Goal: Task Accomplishment & Management: Manage account settings

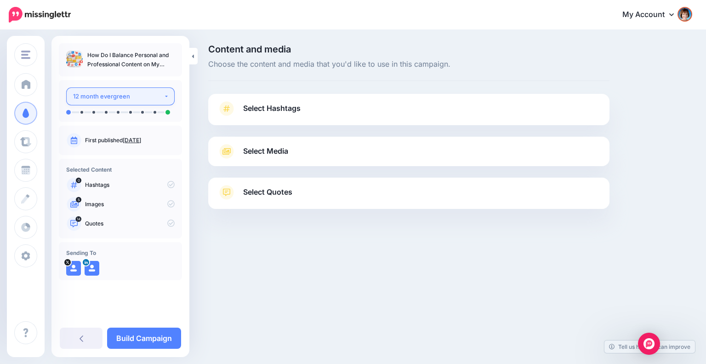
click at [143, 91] on div "12 month evergreen" at bounding box center [118, 96] width 91 height 11
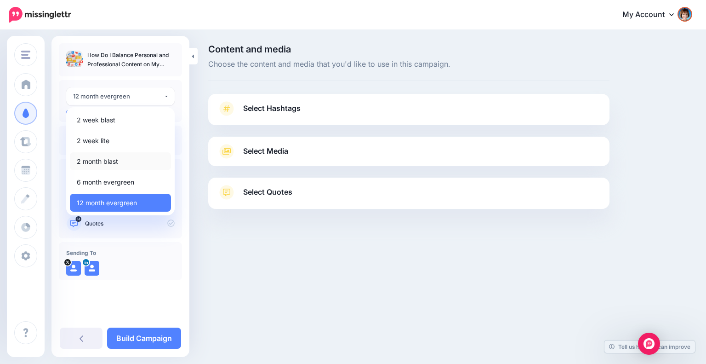
click at [121, 163] on link "2 month blast" at bounding box center [120, 161] width 101 height 18
select select "*****"
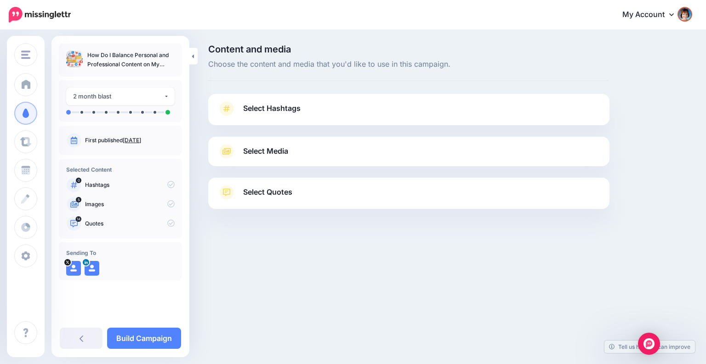
click at [342, 110] on link "Select Hashtags" at bounding box center [408, 113] width 383 height 24
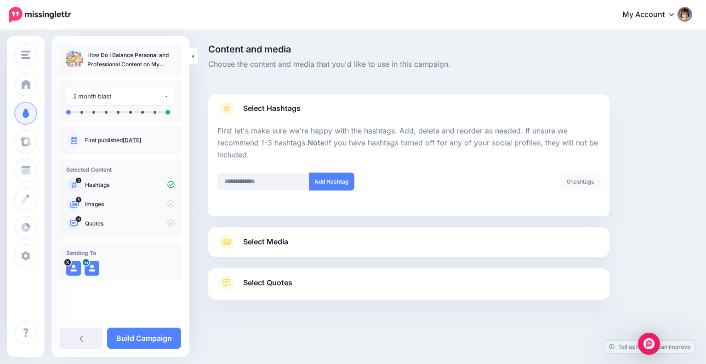
click at [462, 240] on link "Select Media" at bounding box center [408, 241] width 383 height 15
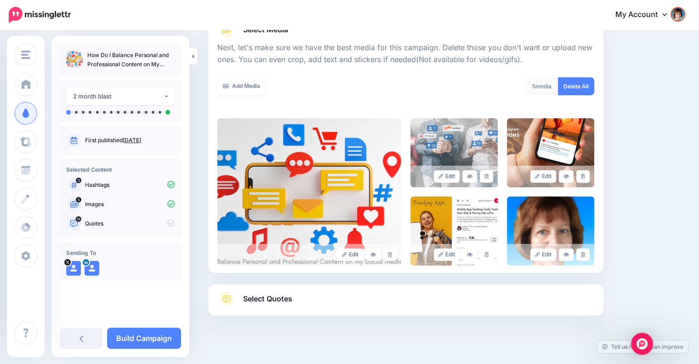
scroll to position [132, 0]
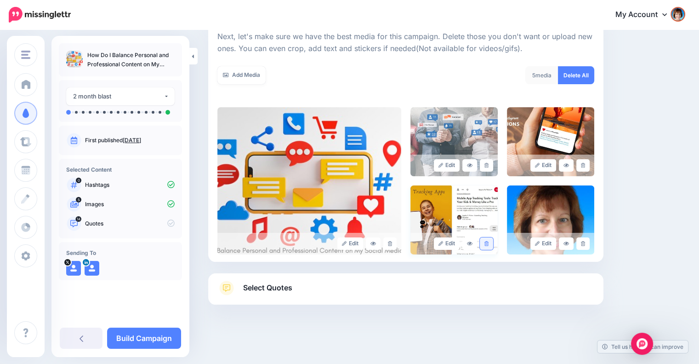
click at [489, 242] on icon at bounding box center [487, 243] width 4 height 5
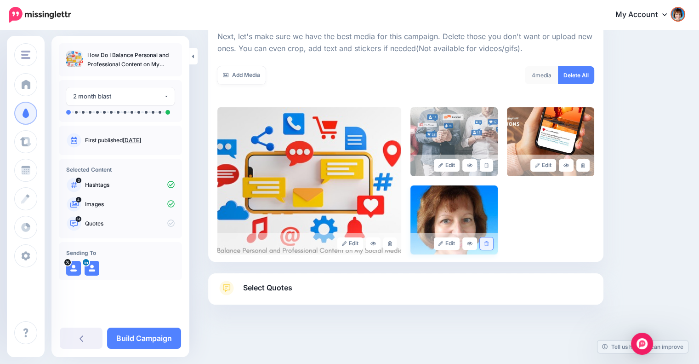
click at [489, 241] on icon at bounding box center [487, 243] width 4 height 5
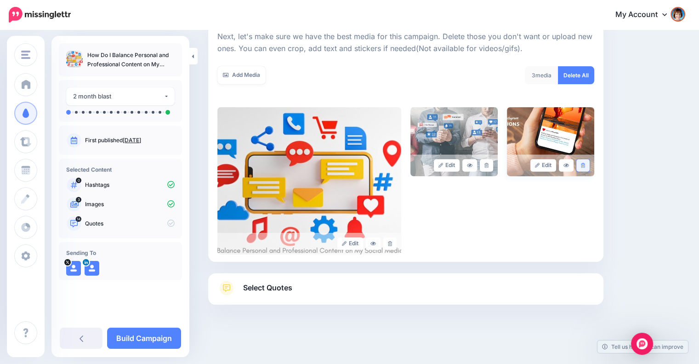
click at [585, 167] on icon at bounding box center [583, 165] width 4 height 5
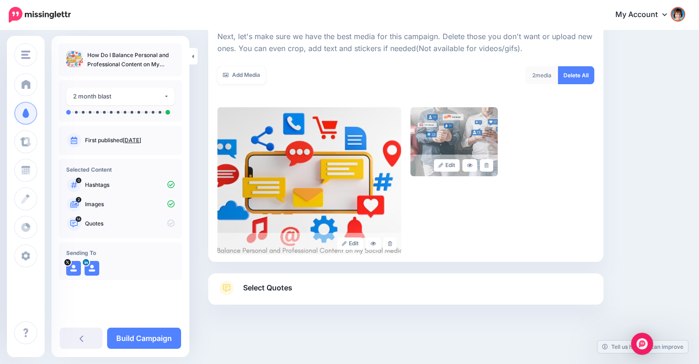
click at [397, 289] on link "Select Quotes" at bounding box center [405, 292] width 377 height 24
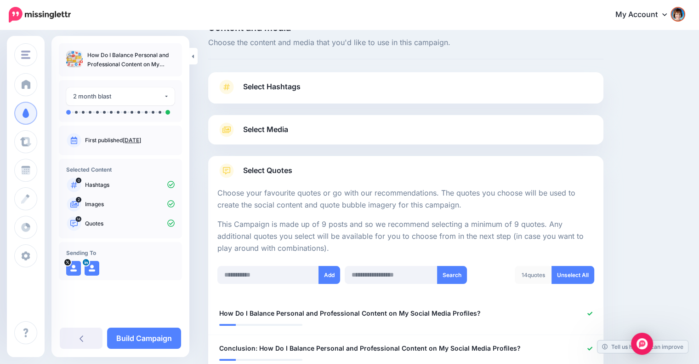
scroll to position [0, 0]
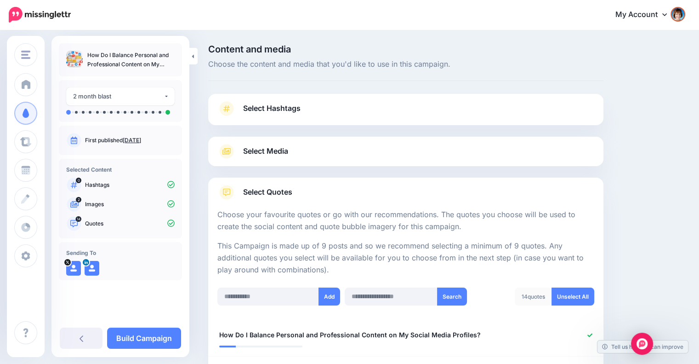
click at [337, 151] on link "Select Media" at bounding box center [405, 151] width 377 height 15
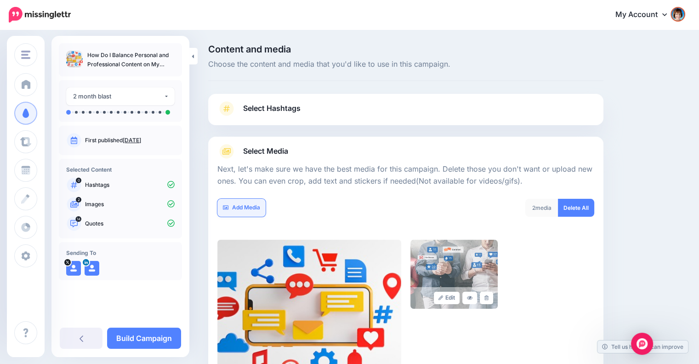
click at [236, 206] on link "Add Media" at bounding box center [241, 208] width 48 height 18
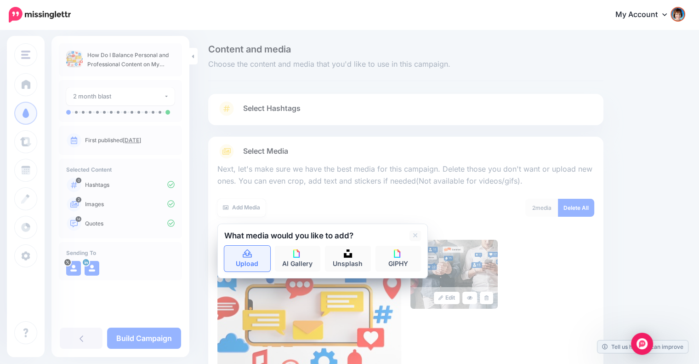
click at [246, 257] on link "Upload" at bounding box center [247, 259] width 46 height 26
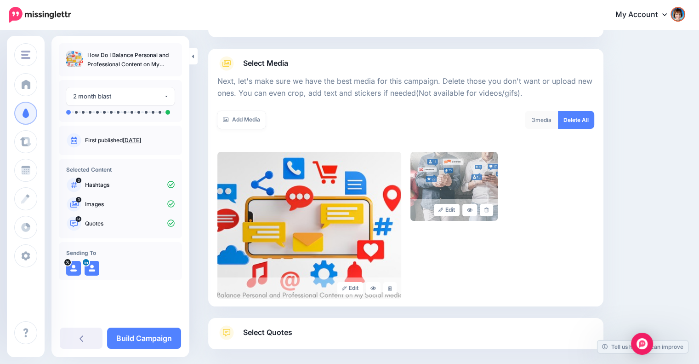
scroll to position [132, 0]
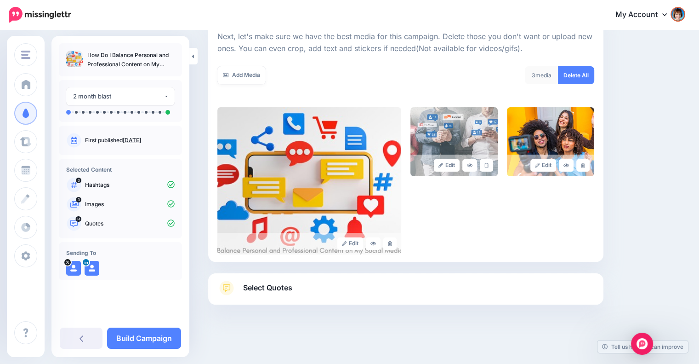
click at [503, 289] on link "Select Quotes" at bounding box center [405, 292] width 377 height 24
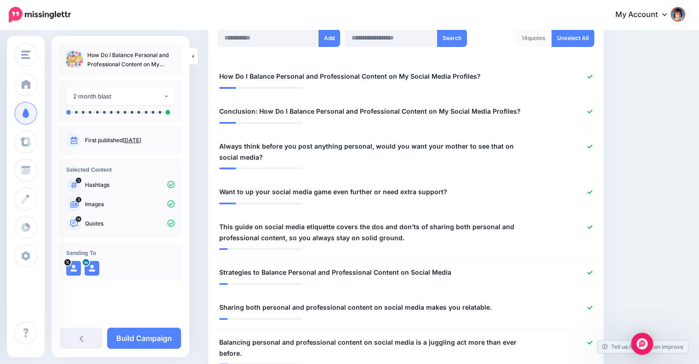
scroll to position [259, 0]
click at [593, 110] on icon at bounding box center [590, 111] width 5 height 5
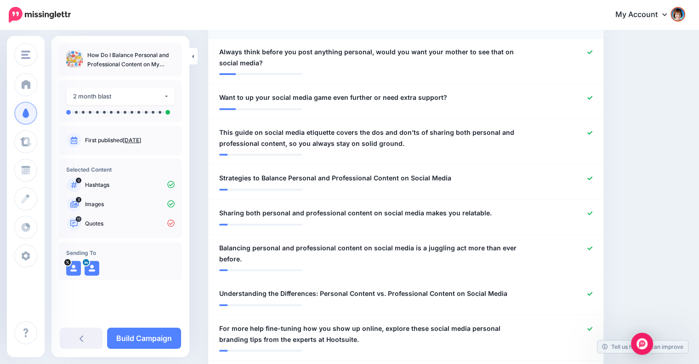
scroll to position [358, 0]
click at [593, 97] on icon at bounding box center [590, 97] width 5 height 5
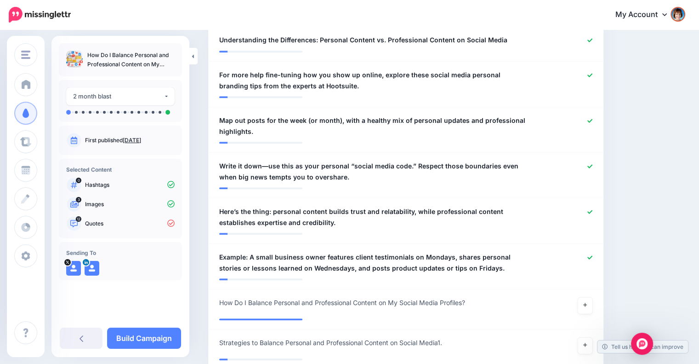
scroll to position [611, 0]
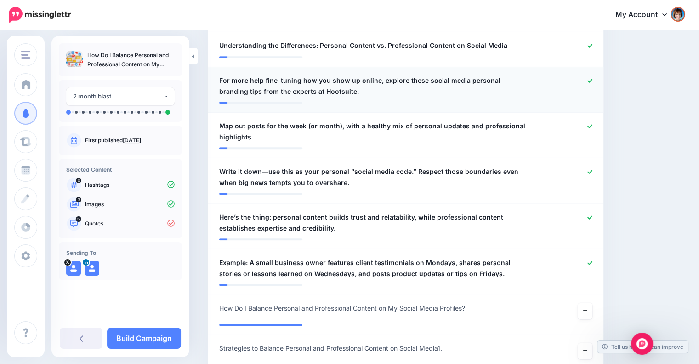
click at [593, 79] on icon at bounding box center [590, 81] width 5 height 4
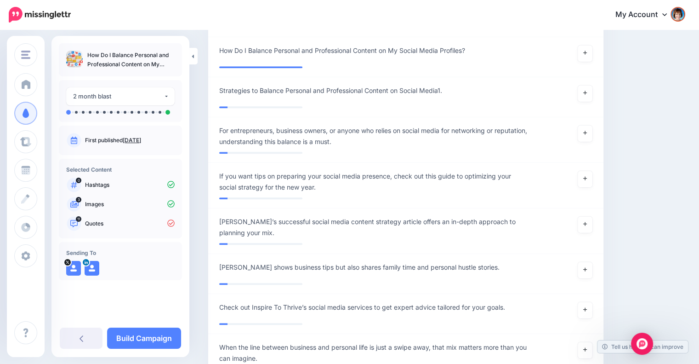
scroll to position [868, 0]
click at [587, 131] on icon at bounding box center [585, 133] width 4 height 4
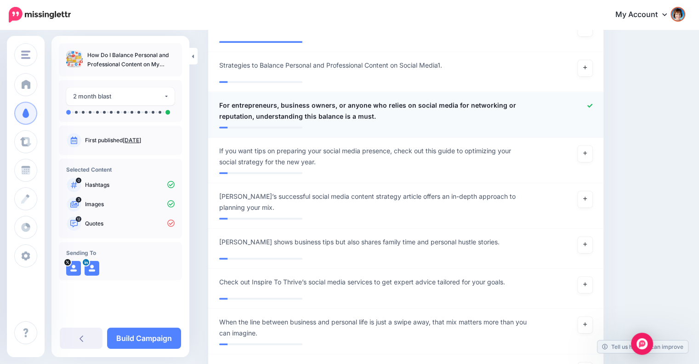
scroll to position [894, 0]
click at [342, 105] on span "For entrepreneurs, business owners, or anyone who relies on social media for ne…" at bounding box center [373, 110] width 309 height 22
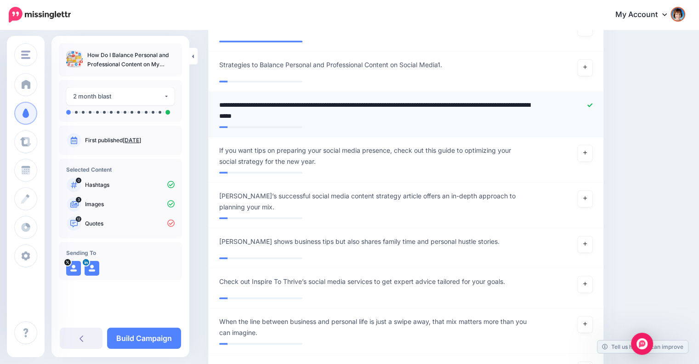
click at [339, 106] on textarea "**********" at bounding box center [376, 110] width 314 height 22
type textarea "**********"
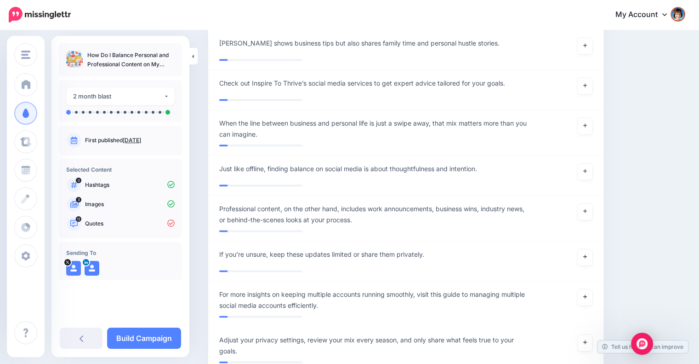
scroll to position [1104, 0]
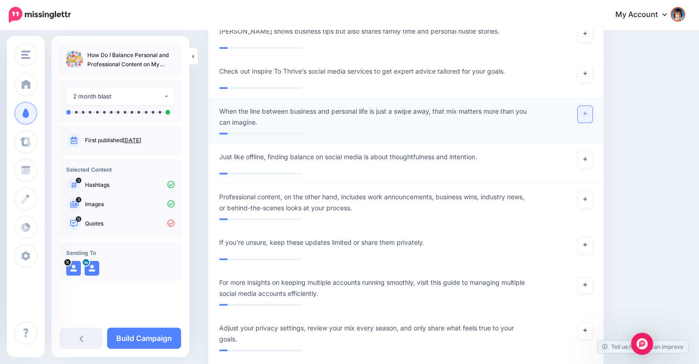
click at [587, 111] on icon at bounding box center [585, 113] width 4 height 5
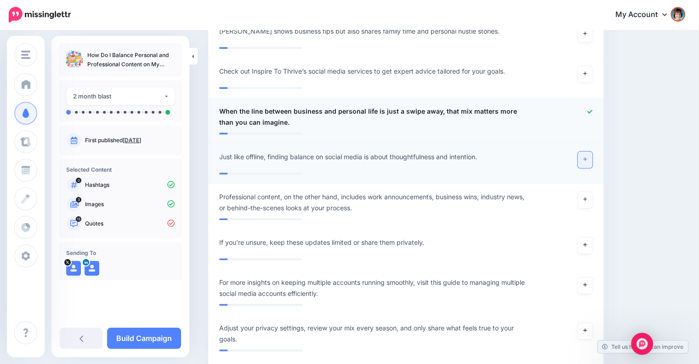
click at [587, 156] on icon at bounding box center [585, 158] width 4 height 5
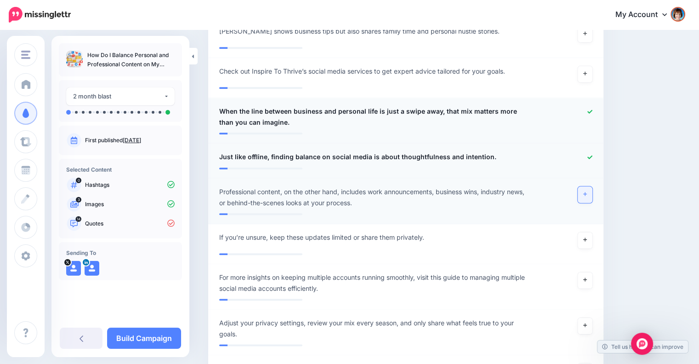
click at [588, 186] on link at bounding box center [585, 194] width 15 height 17
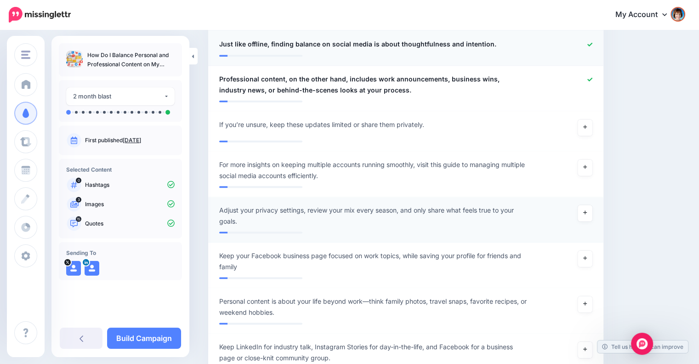
scroll to position [1229, 0]
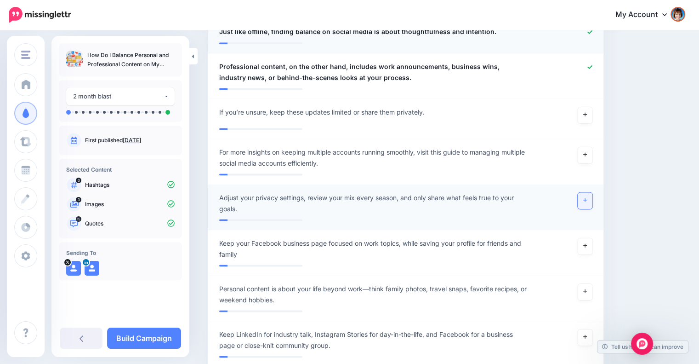
click at [591, 192] on link at bounding box center [585, 200] width 15 height 17
click at [587, 238] on link at bounding box center [585, 246] width 15 height 17
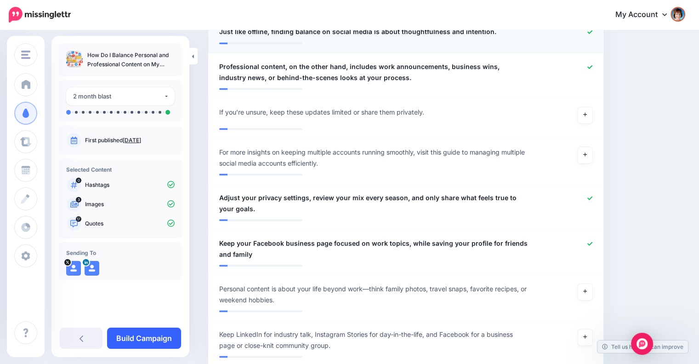
click at [149, 335] on link "Build Campaign" at bounding box center [144, 337] width 74 height 21
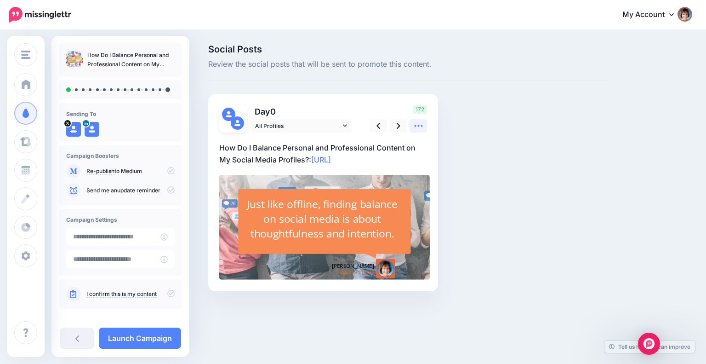
click at [417, 128] on icon at bounding box center [419, 126] width 10 height 10
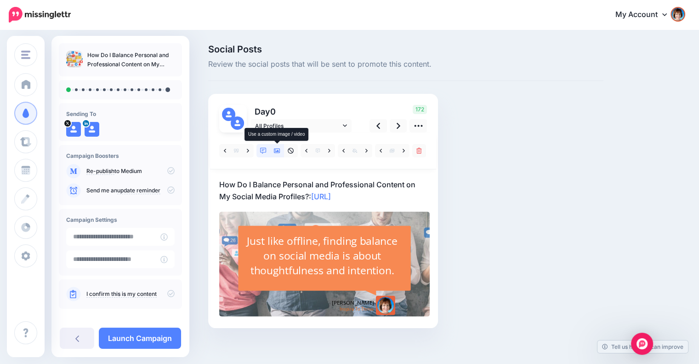
click at [279, 150] on icon at bounding box center [277, 151] width 6 height 6
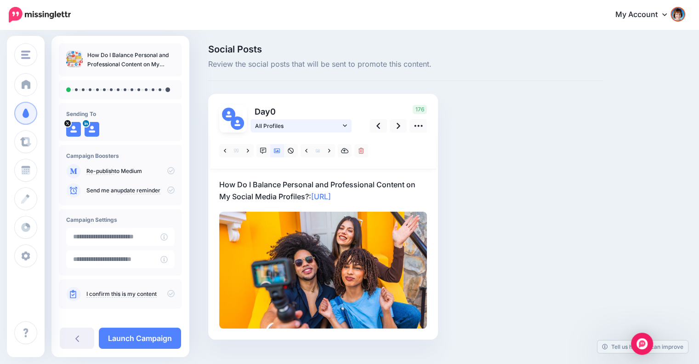
click at [348, 126] on link "All Profiles" at bounding box center [301, 125] width 101 height 13
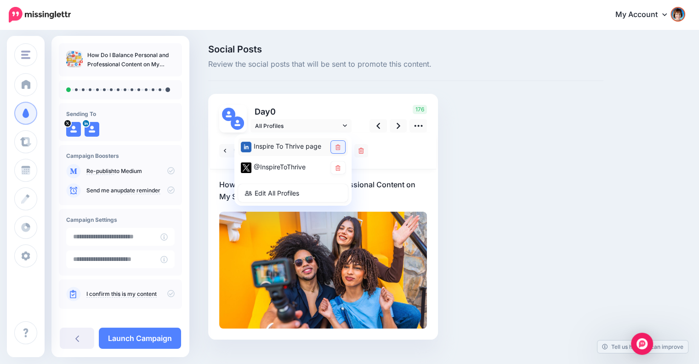
click at [339, 147] on icon at bounding box center [338, 147] width 5 height 6
click at [395, 128] on link at bounding box center [398, 125] width 17 height 13
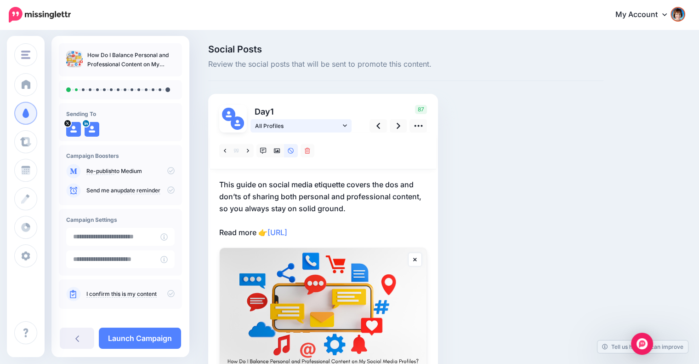
click at [344, 125] on icon at bounding box center [345, 125] width 4 height 6
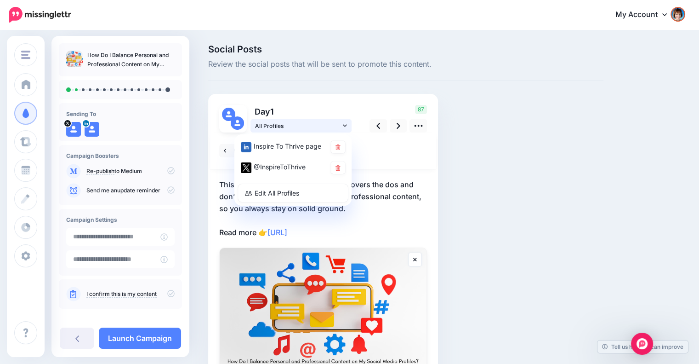
click at [344, 125] on icon at bounding box center [345, 125] width 4 height 6
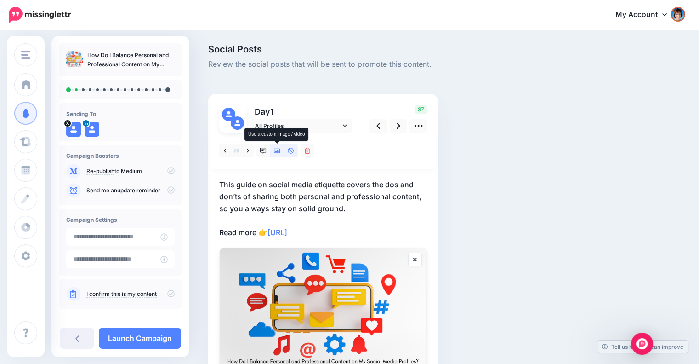
click at [274, 150] on link at bounding box center [277, 150] width 14 height 13
click at [329, 153] on icon at bounding box center [329, 151] width 2 height 6
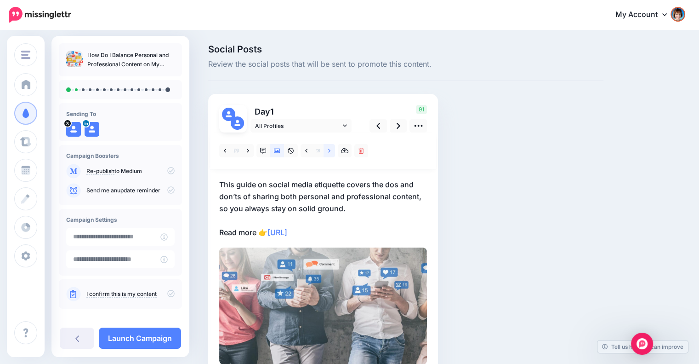
click at [329, 153] on icon at bounding box center [329, 151] width 2 height 6
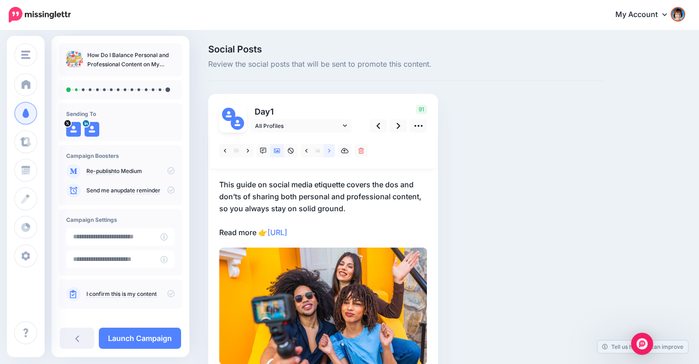
click at [329, 153] on icon at bounding box center [329, 151] width 2 height 6
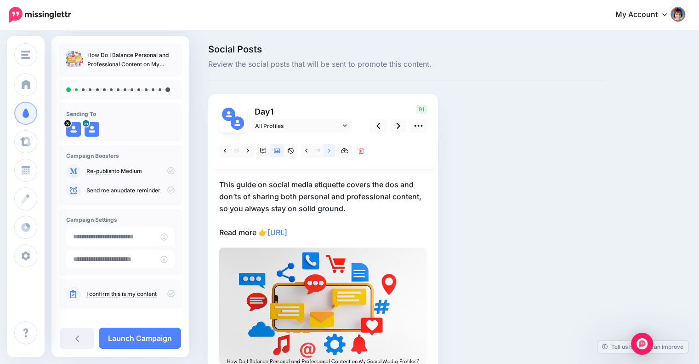
click at [329, 153] on icon at bounding box center [329, 151] width 2 height 6
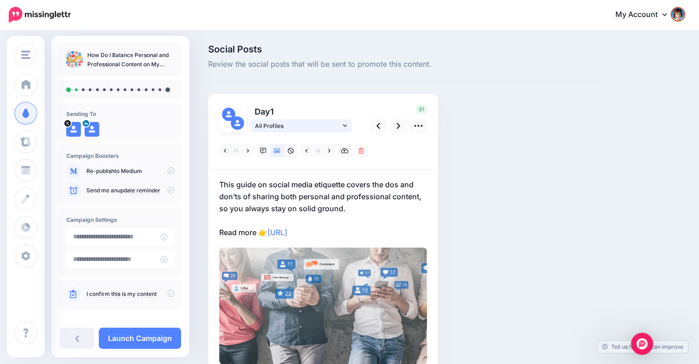
click at [316, 130] on span "All Profiles" at bounding box center [298, 126] width 86 height 10
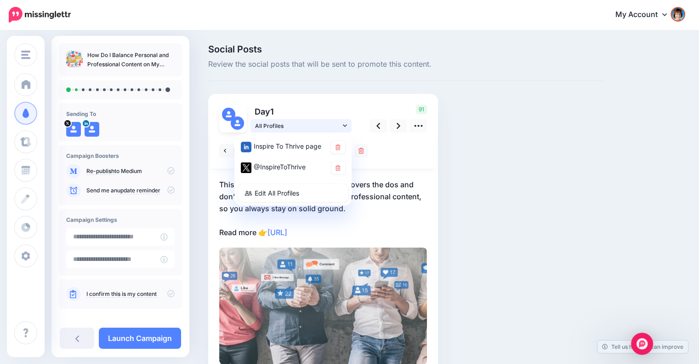
click at [316, 130] on span "All Profiles" at bounding box center [298, 126] width 86 height 10
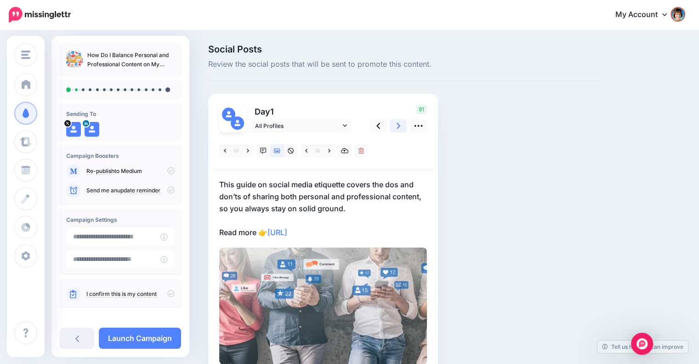
click at [397, 128] on icon at bounding box center [399, 126] width 4 height 10
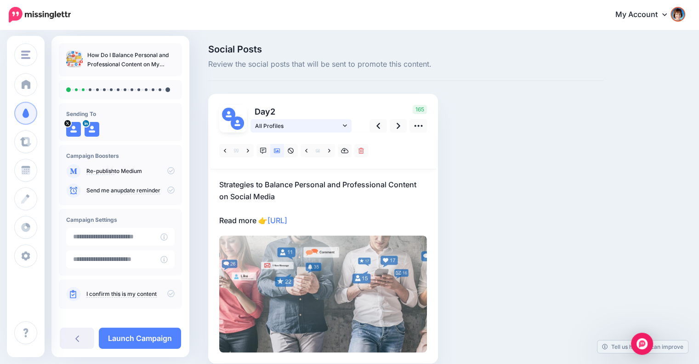
click at [348, 122] on link "All Profiles" at bounding box center [301, 125] width 101 height 13
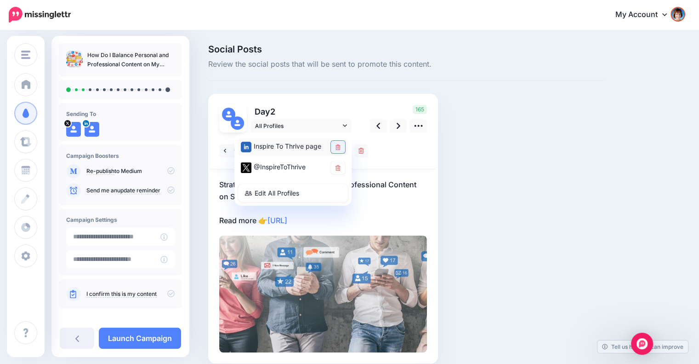
click at [335, 145] on link at bounding box center [338, 147] width 14 height 12
click at [391, 160] on div at bounding box center [323, 150] width 226 height 37
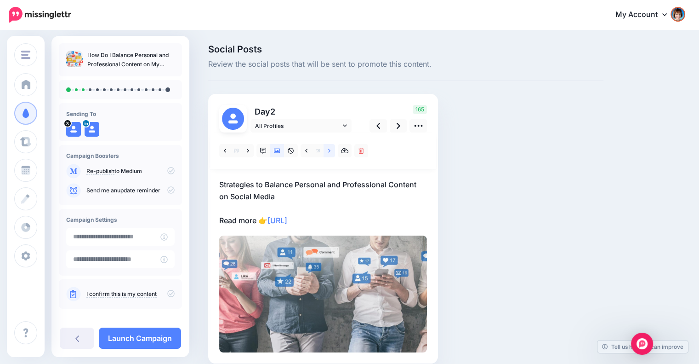
click at [326, 150] on link at bounding box center [329, 150] width 11 height 13
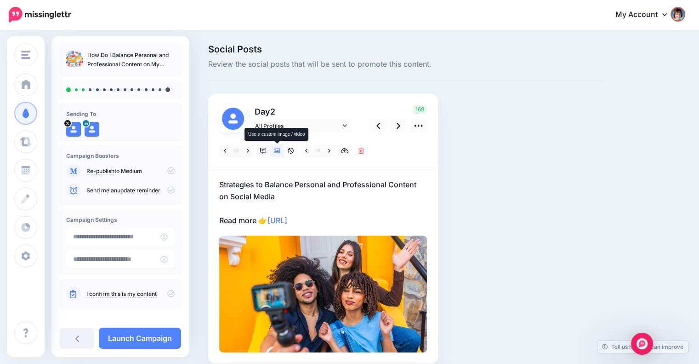
click at [276, 148] on icon at bounding box center [277, 151] width 6 height 6
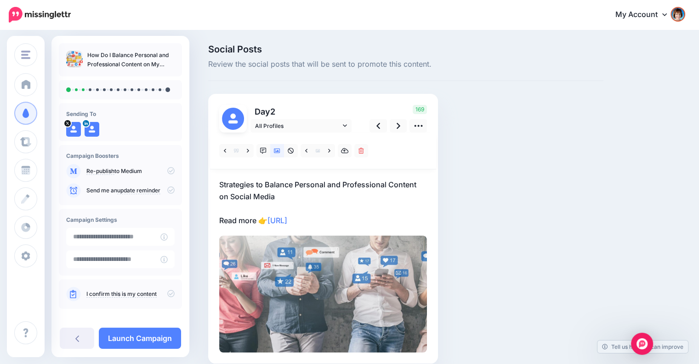
scroll to position [40, 0]
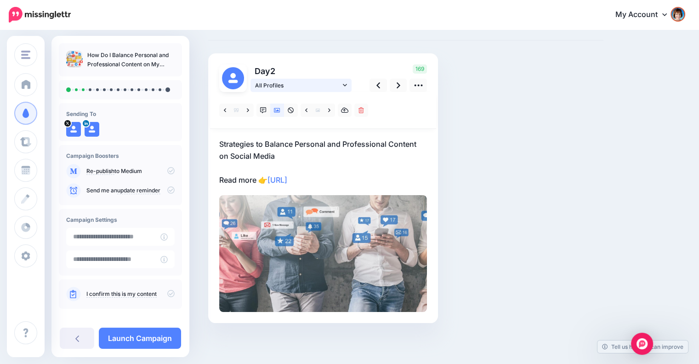
click at [343, 84] on icon at bounding box center [345, 85] width 4 height 6
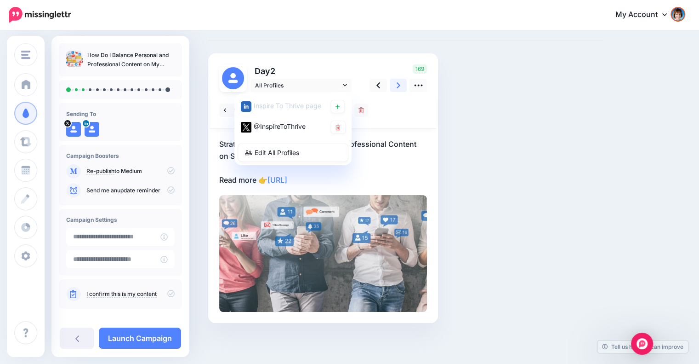
click at [395, 86] on link at bounding box center [398, 85] width 17 height 13
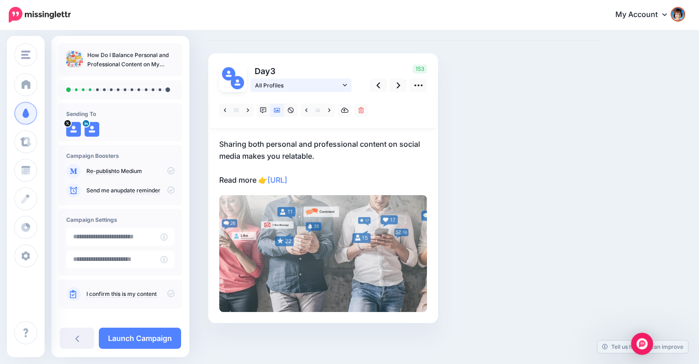
click at [345, 86] on icon at bounding box center [345, 85] width 4 height 6
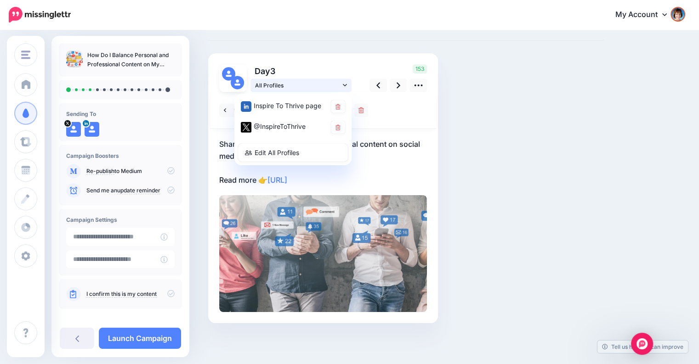
click at [345, 86] on icon at bounding box center [345, 85] width 4 height 6
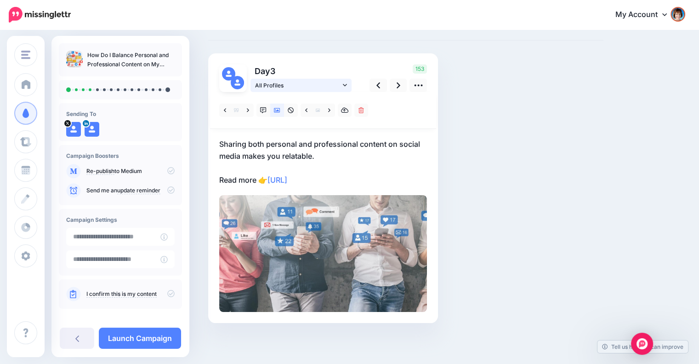
scroll to position [0, 0]
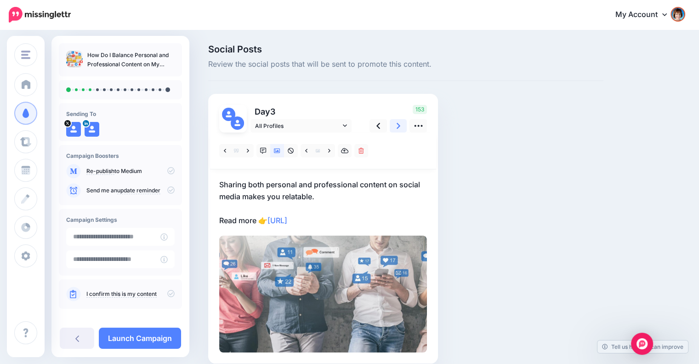
click at [399, 127] on icon at bounding box center [399, 126] width 4 height 10
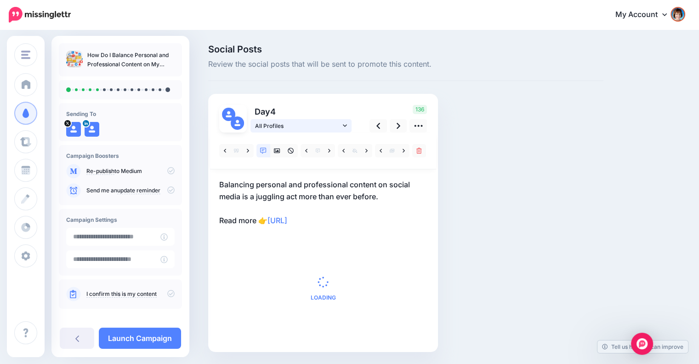
click at [342, 122] on link "All Profiles" at bounding box center [301, 125] width 101 height 13
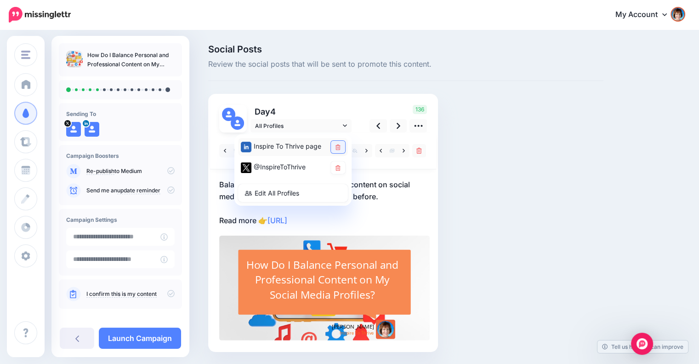
click at [333, 144] on link at bounding box center [338, 147] width 14 height 12
click at [366, 136] on div at bounding box center [323, 150] width 226 height 37
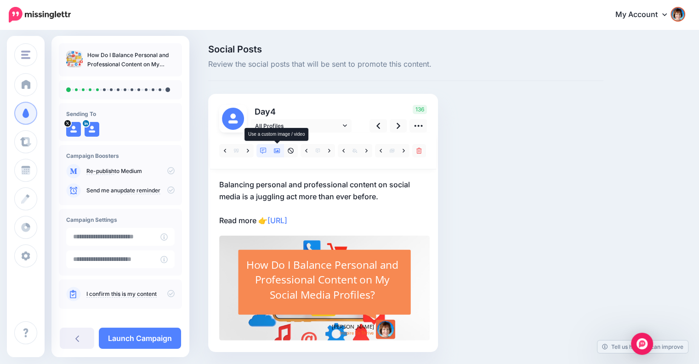
click at [276, 148] on icon at bounding box center [277, 151] width 6 height 6
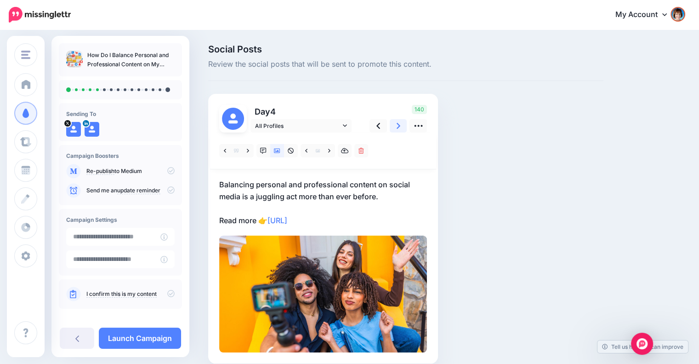
click at [400, 127] on link at bounding box center [398, 125] width 17 height 13
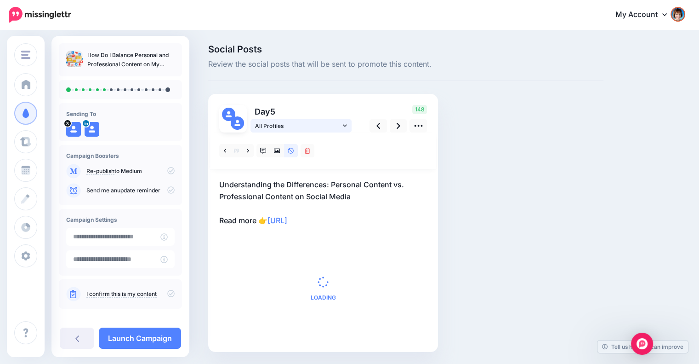
click at [340, 123] on span "All Profiles" at bounding box center [298, 126] width 86 height 10
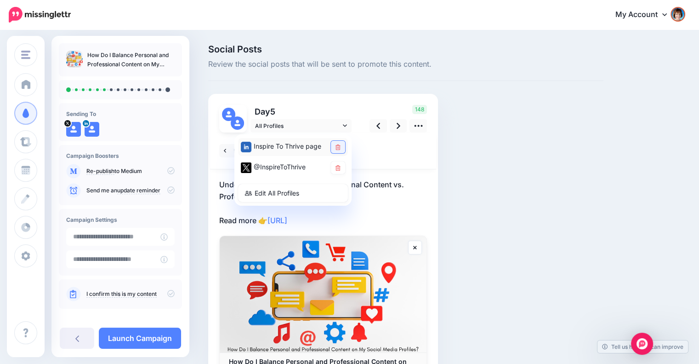
click at [337, 146] on icon at bounding box center [338, 147] width 5 height 6
click at [375, 150] on div at bounding box center [323, 150] width 226 height 37
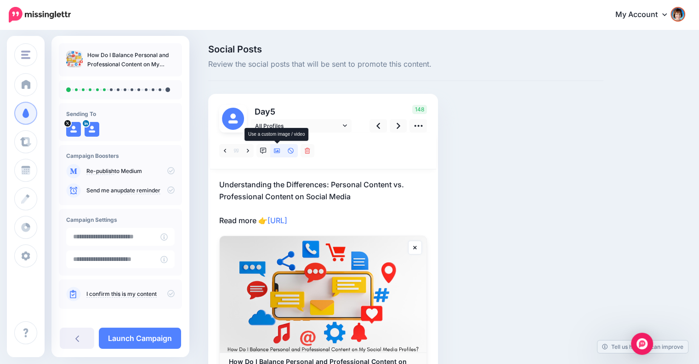
click at [278, 155] on link at bounding box center [277, 150] width 14 height 13
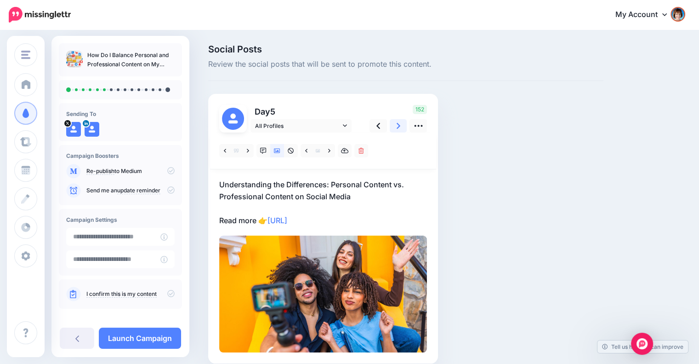
click at [396, 122] on link at bounding box center [398, 125] width 17 height 13
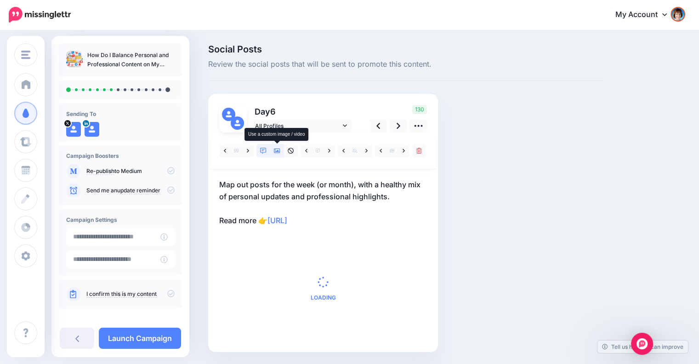
click at [274, 149] on icon at bounding box center [277, 151] width 6 height 6
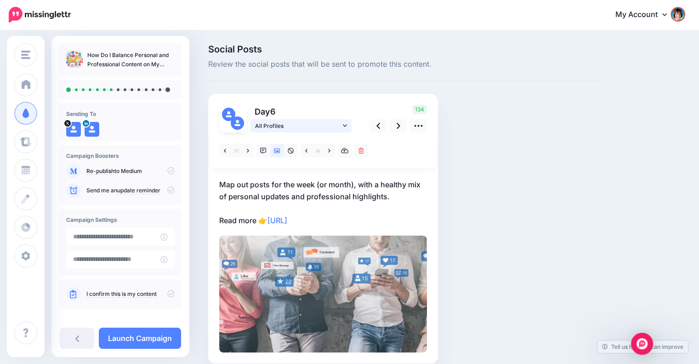
click at [344, 125] on icon at bounding box center [345, 125] width 4 height 6
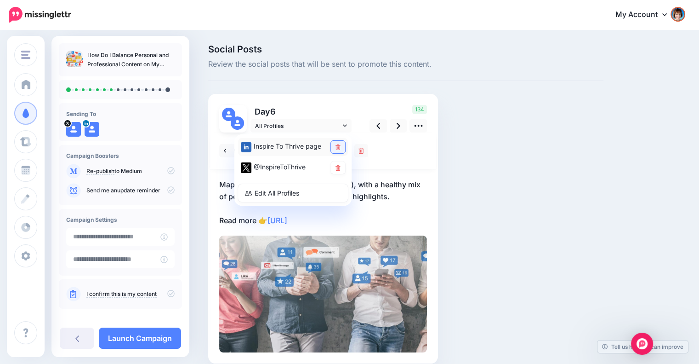
click at [337, 150] on link at bounding box center [338, 147] width 14 height 12
click at [396, 128] on link at bounding box center [398, 125] width 17 height 13
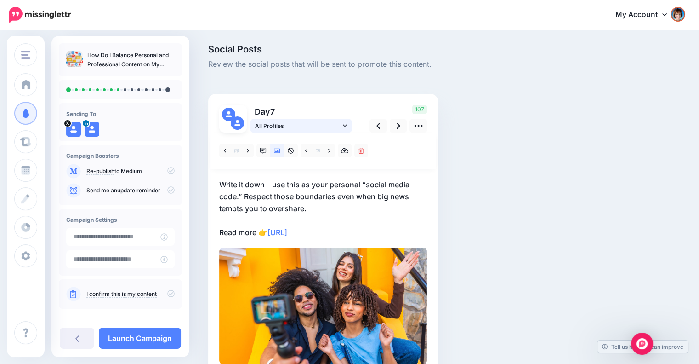
click at [346, 126] on icon at bounding box center [345, 125] width 4 height 6
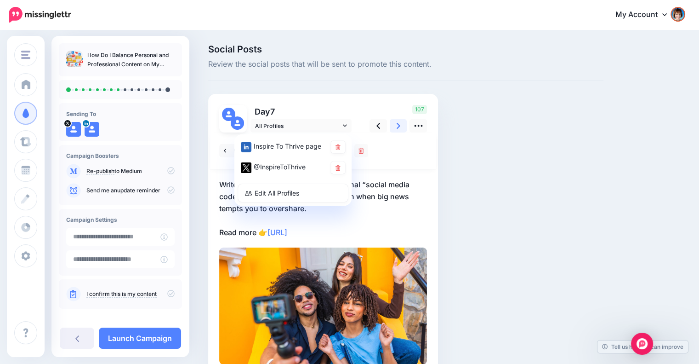
click at [399, 129] on icon at bounding box center [399, 126] width 4 height 10
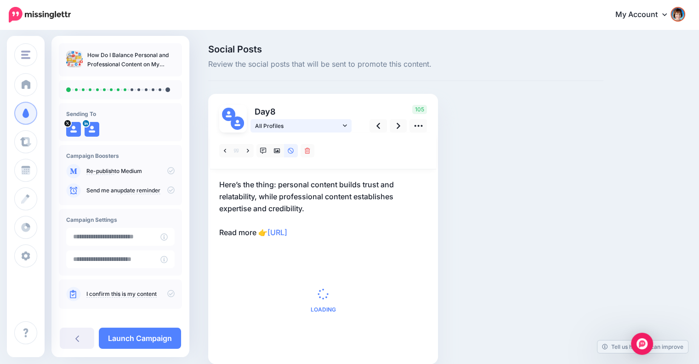
click at [347, 128] on link "All Profiles" at bounding box center [301, 125] width 101 height 13
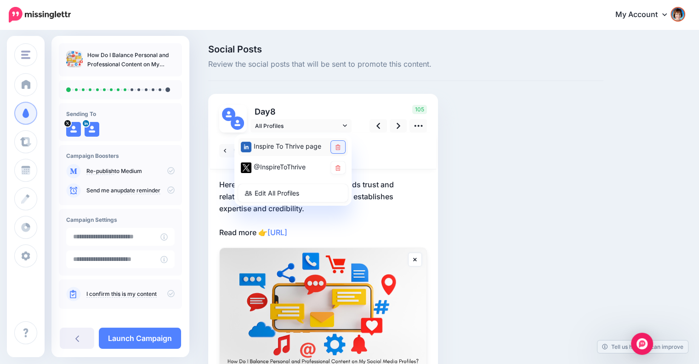
click at [338, 143] on link at bounding box center [338, 147] width 14 height 12
click at [386, 149] on div at bounding box center [323, 150] width 226 height 37
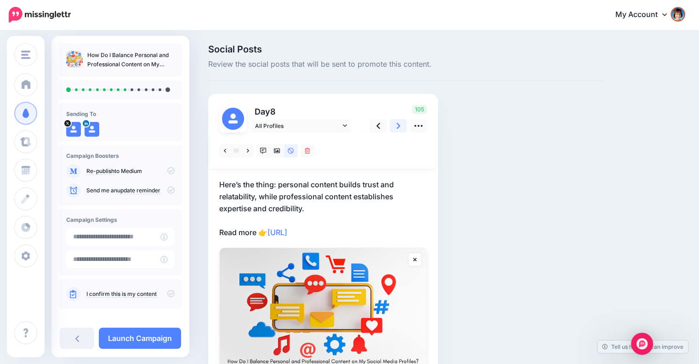
click at [397, 124] on icon at bounding box center [399, 126] width 4 height 10
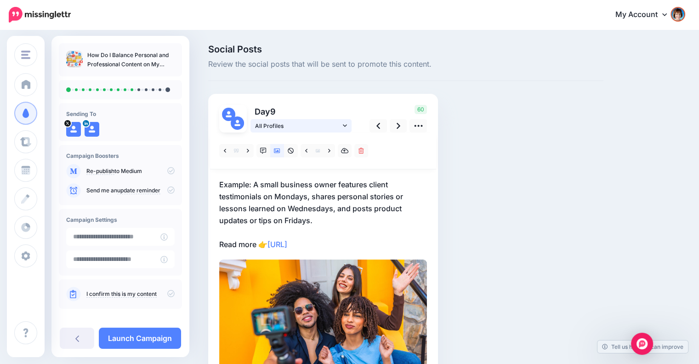
click at [346, 123] on icon at bounding box center [345, 125] width 4 height 6
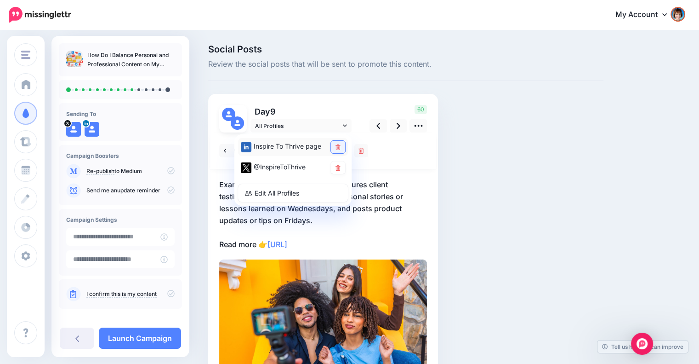
click at [341, 146] on link at bounding box center [338, 147] width 14 height 12
click at [383, 153] on div at bounding box center [323, 150] width 226 height 37
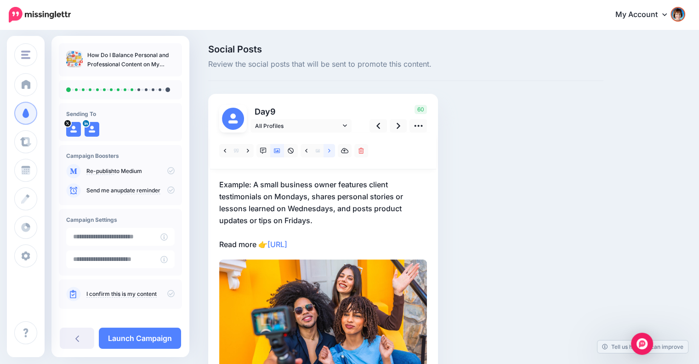
click at [325, 151] on link at bounding box center [329, 150] width 11 height 13
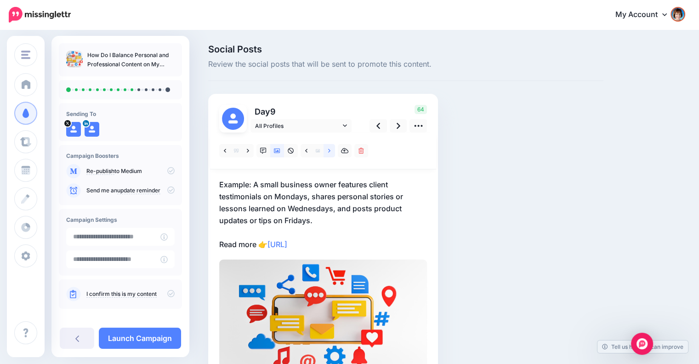
click at [327, 151] on link at bounding box center [329, 150] width 11 height 13
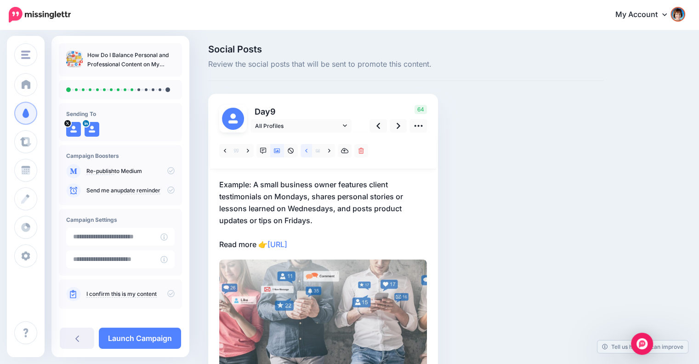
click at [306, 150] on icon at bounding box center [306, 151] width 2 height 6
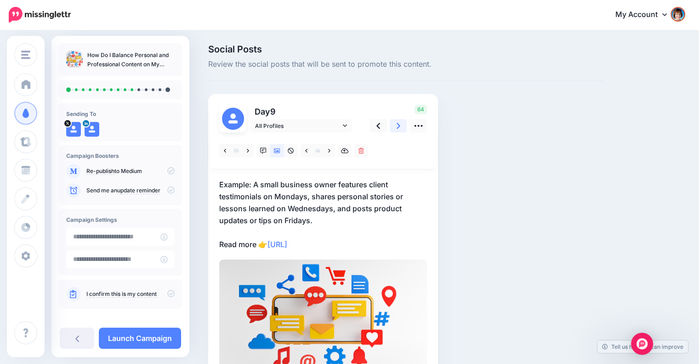
click at [397, 129] on icon at bounding box center [399, 126] width 4 height 10
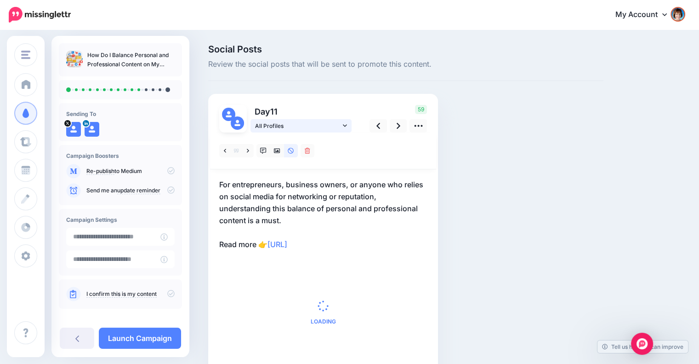
click at [345, 126] on icon at bounding box center [345, 125] width 4 height 2
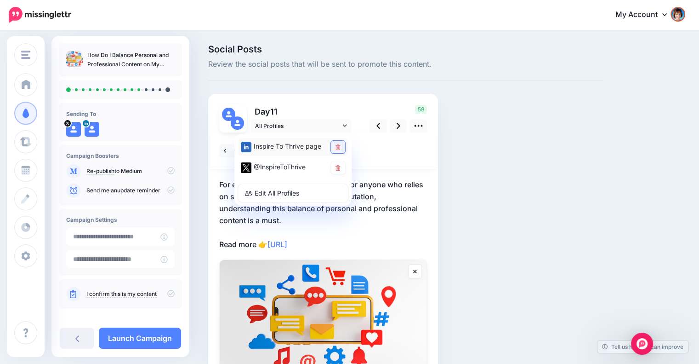
click at [339, 145] on icon at bounding box center [338, 147] width 5 height 6
click at [383, 152] on div at bounding box center [323, 150] width 226 height 37
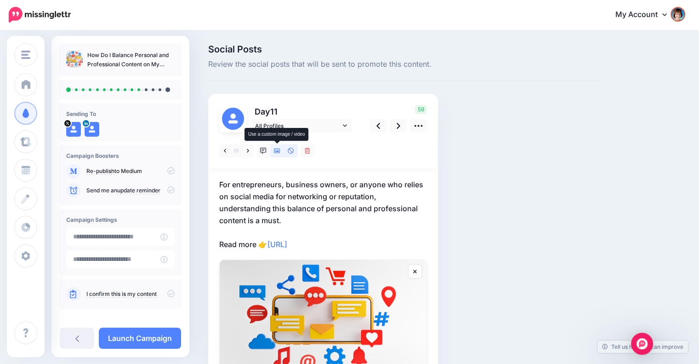
click at [281, 151] on link at bounding box center [277, 150] width 14 height 13
click at [327, 152] on link at bounding box center [329, 150] width 11 height 13
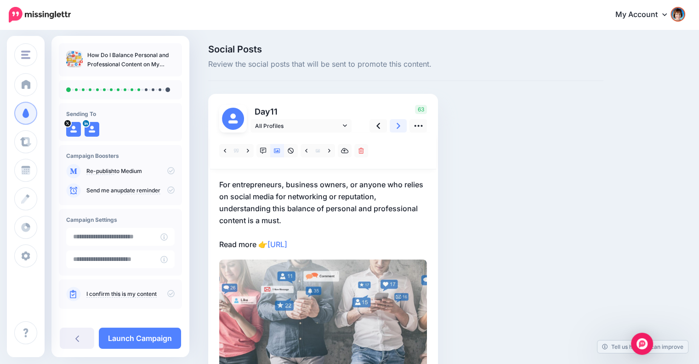
click at [395, 131] on link at bounding box center [398, 125] width 17 height 13
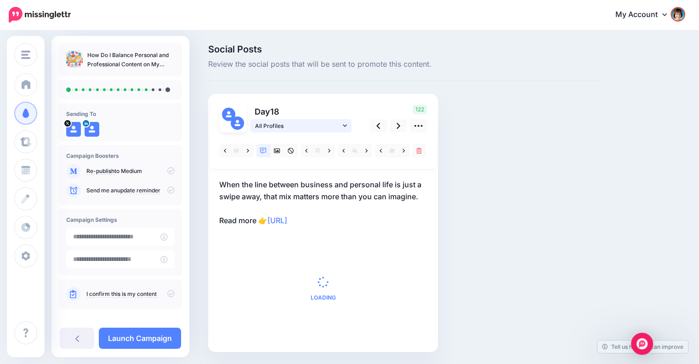
click at [343, 125] on icon at bounding box center [345, 125] width 4 height 2
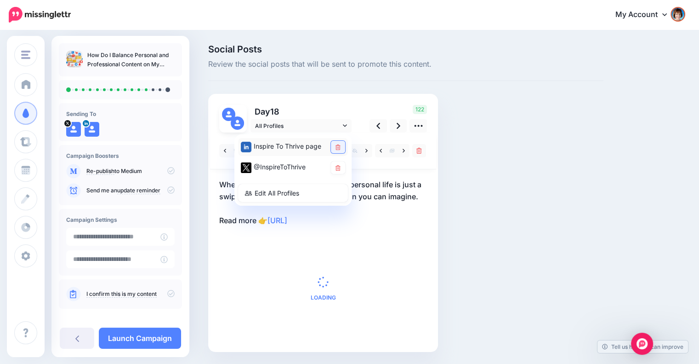
click at [338, 145] on icon at bounding box center [338, 147] width 5 height 6
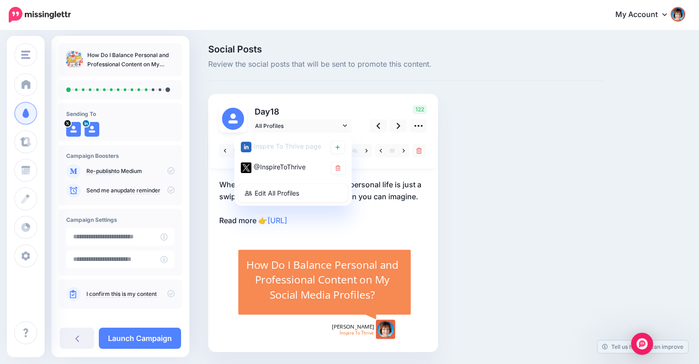
click at [388, 215] on p "When the line between business and personal life is just a swipe away, that mix…" at bounding box center [323, 202] width 208 height 48
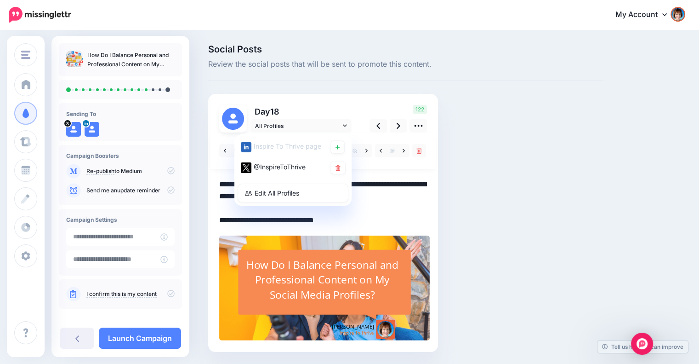
click at [388, 215] on textarea "**********" at bounding box center [323, 202] width 208 height 48
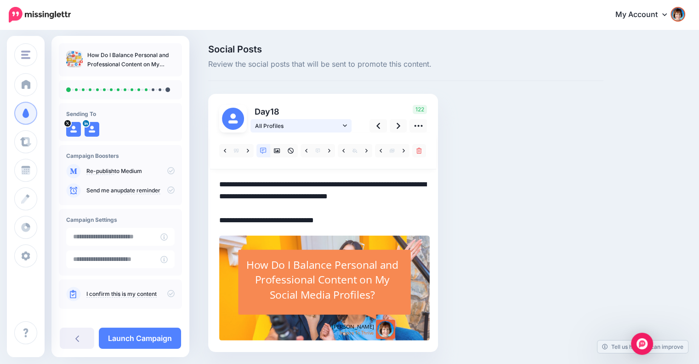
click at [317, 125] on span "All Profiles" at bounding box center [298, 126] width 86 height 10
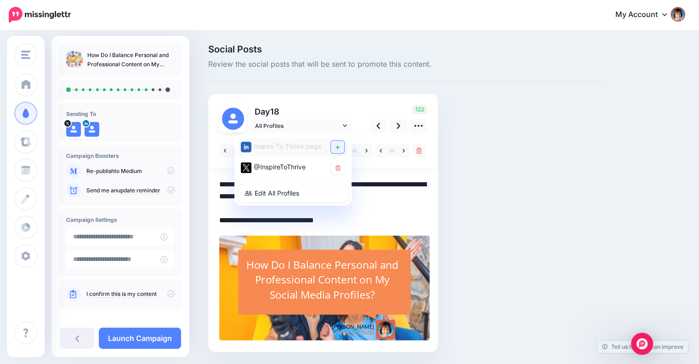
click at [333, 147] on link at bounding box center [337, 147] width 13 height 12
click at [393, 221] on textarea "**********" at bounding box center [323, 202] width 208 height 48
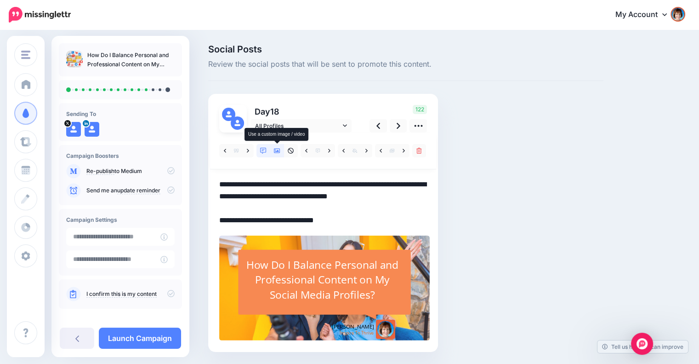
click at [279, 148] on icon at bounding box center [277, 151] width 6 height 6
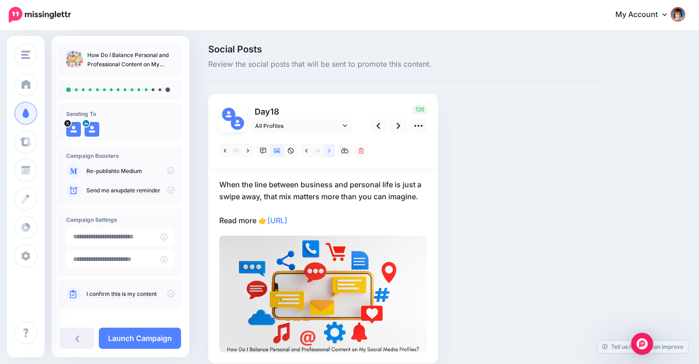
click at [327, 150] on link at bounding box center [329, 150] width 11 height 13
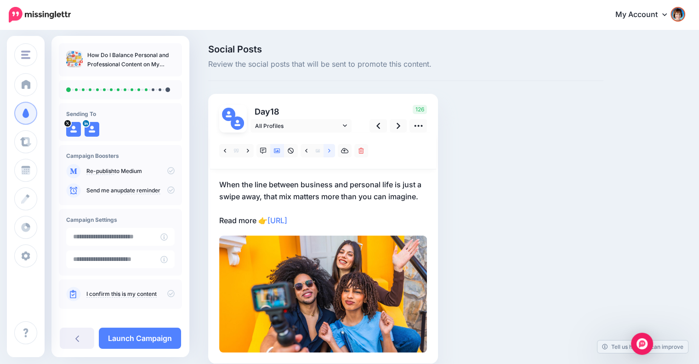
click at [327, 150] on link at bounding box center [329, 150] width 11 height 13
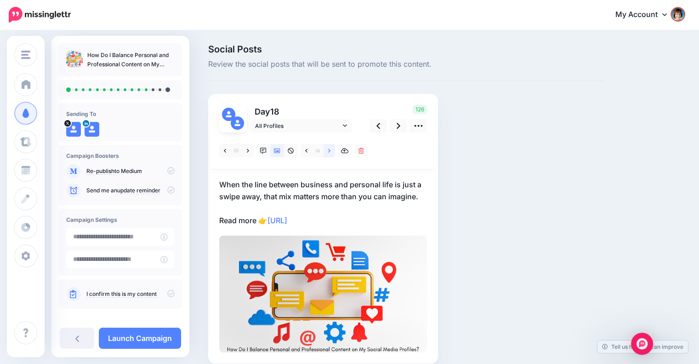
click at [333, 149] on link at bounding box center [329, 150] width 11 height 13
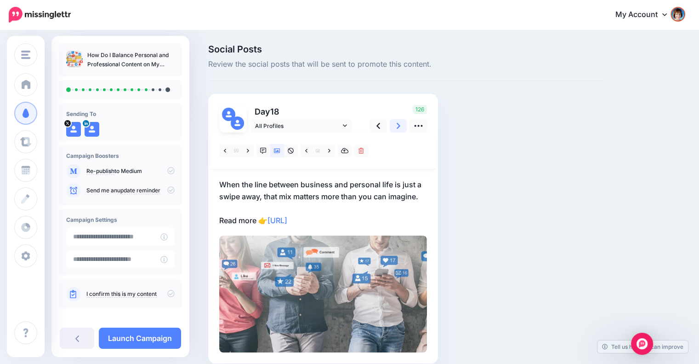
click at [396, 126] on link at bounding box center [398, 125] width 17 height 13
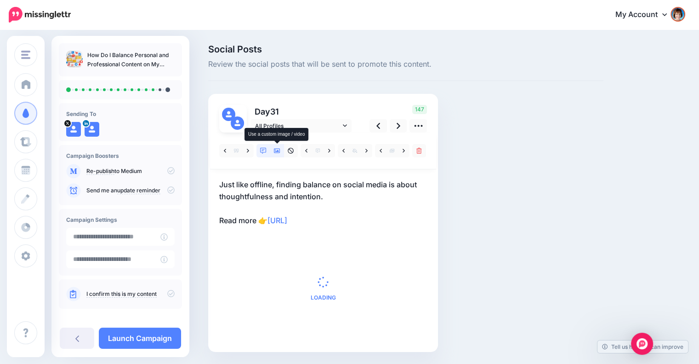
click at [275, 149] on icon at bounding box center [277, 151] width 6 height 5
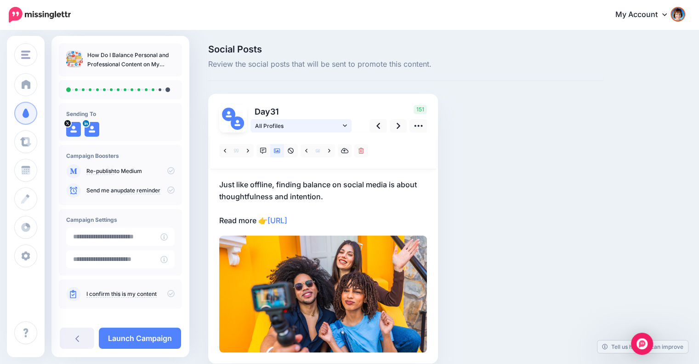
click at [344, 126] on icon at bounding box center [345, 125] width 4 height 6
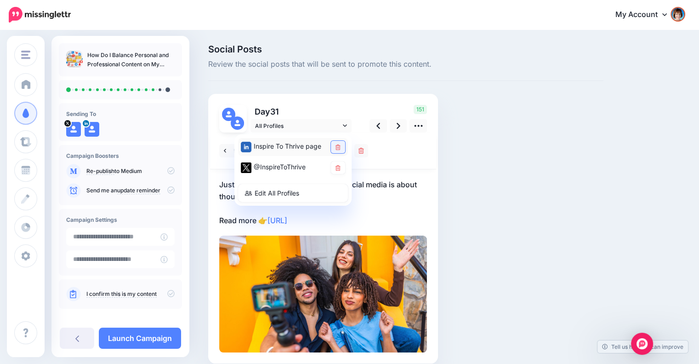
click at [338, 143] on link at bounding box center [338, 147] width 14 height 12
click at [396, 128] on link at bounding box center [398, 125] width 17 height 13
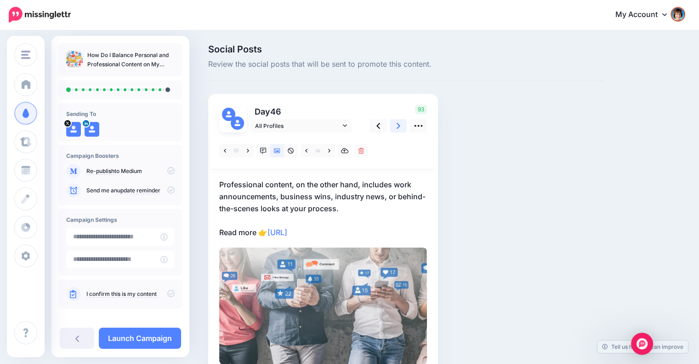
click at [399, 125] on icon at bounding box center [399, 126] width 4 height 6
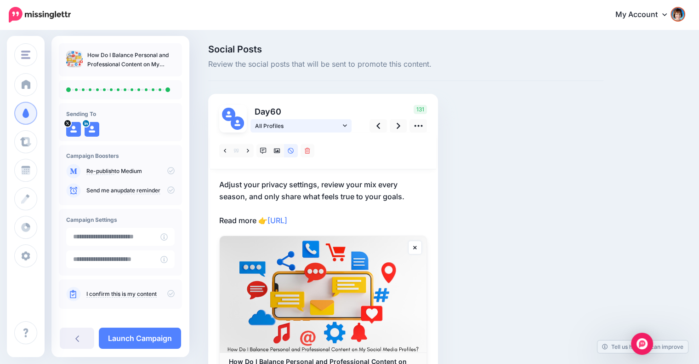
click at [347, 124] on icon at bounding box center [345, 125] width 4 height 6
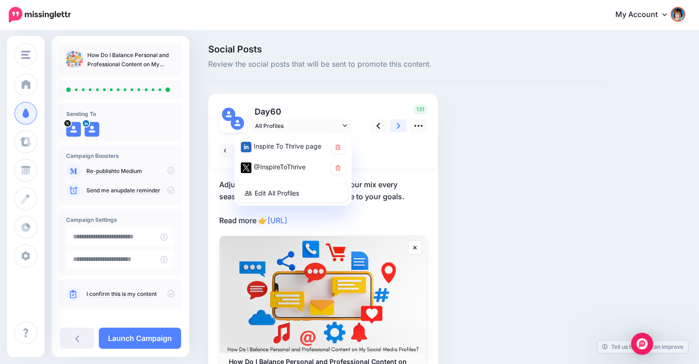
click at [396, 126] on link at bounding box center [398, 125] width 17 height 13
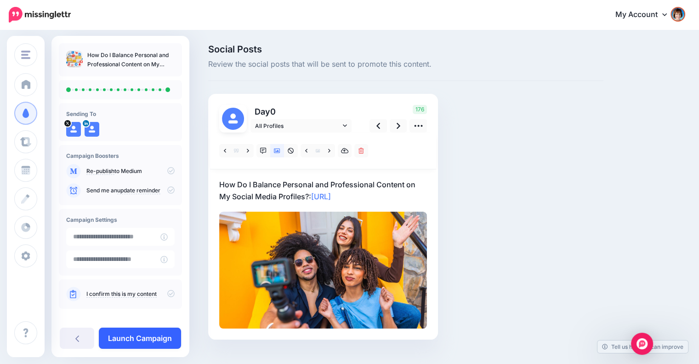
click at [146, 332] on link "Launch Campaign" at bounding box center [140, 337] width 82 height 21
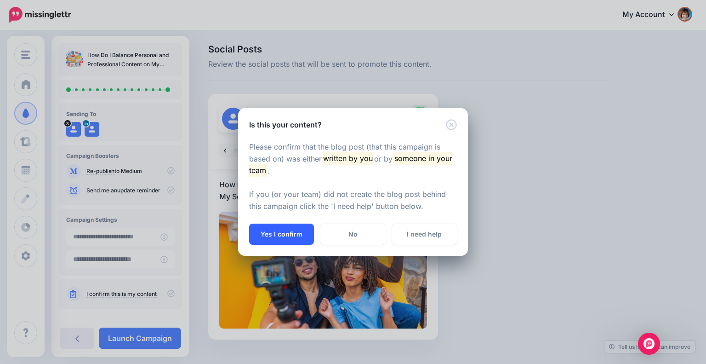
click at [292, 232] on button "Yes I confirm" at bounding box center [281, 233] width 65 height 21
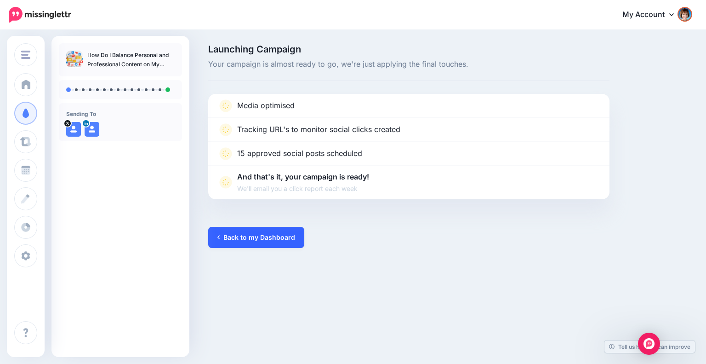
click at [280, 240] on link "Back to my Dashboard" at bounding box center [256, 237] width 96 height 21
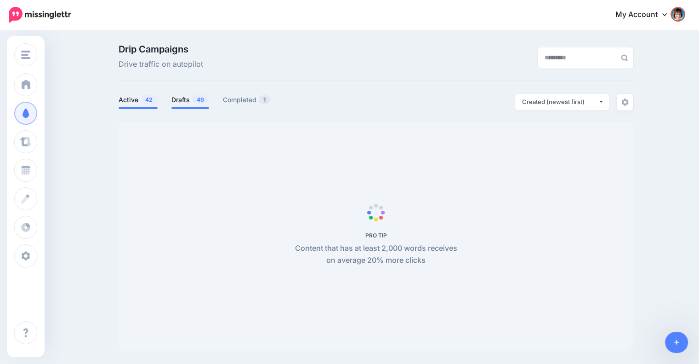
click at [196, 104] on link "Drafts 49" at bounding box center [190, 99] width 38 height 11
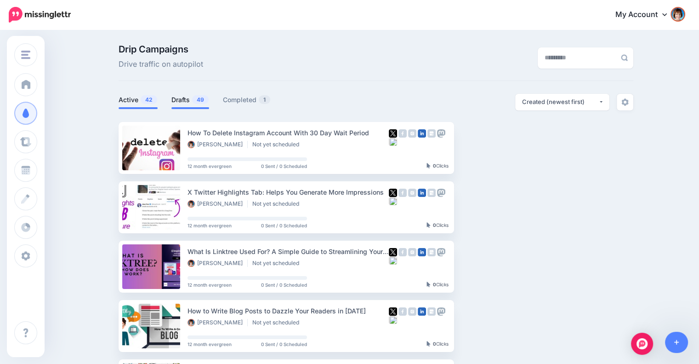
click at [143, 103] on link "Active 42" at bounding box center [138, 99] width 39 height 11
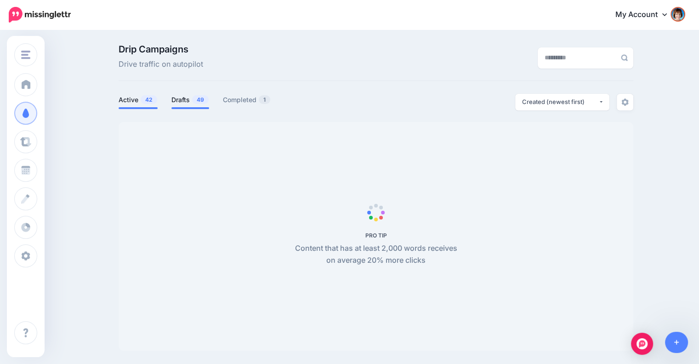
click at [191, 99] on link "Drafts 49" at bounding box center [190, 99] width 38 height 11
click at [152, 100] on span "42" at bounding box center [149, 99] width 17 height 9
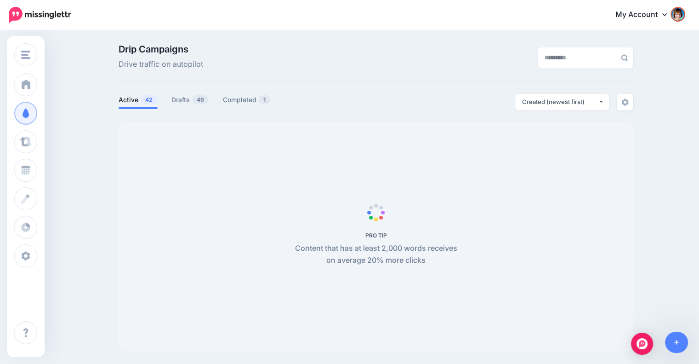
click at [152, 100] on span "42" at bounding box center [149, 99] width 17 height 9
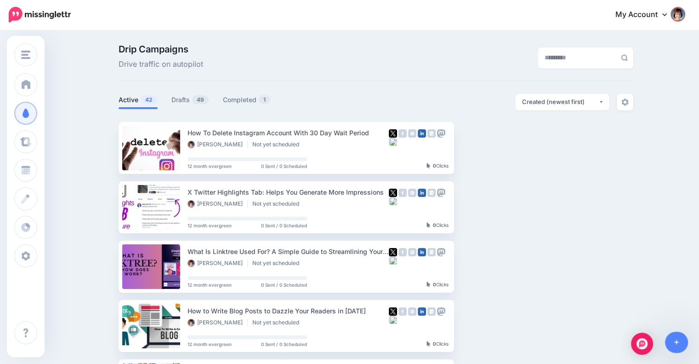
click at [152, 104] on span "42" at bounding box center [149, 99] width 17 height 9
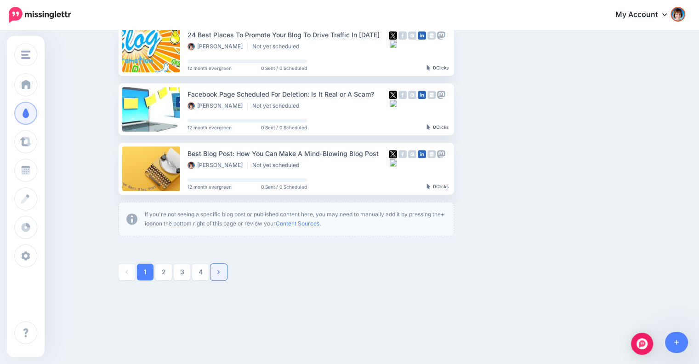
click at [217, 273] on link at bounding box center [219, 271] width 17 height 17
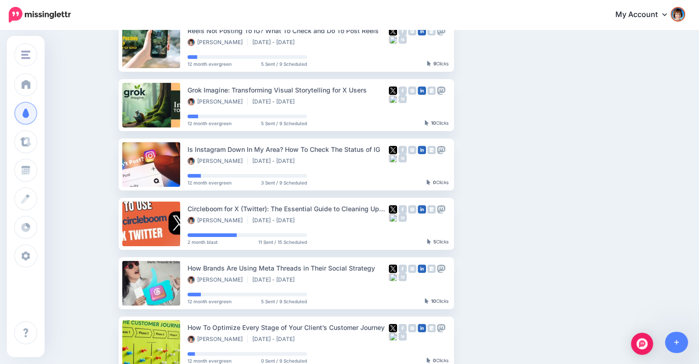
scroll to position [104, 0]
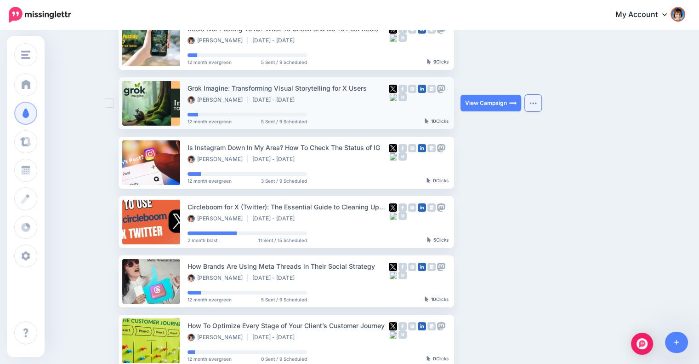
click at [533, 102] on img "button" at bounding box center [533, 103] width 7 height 3
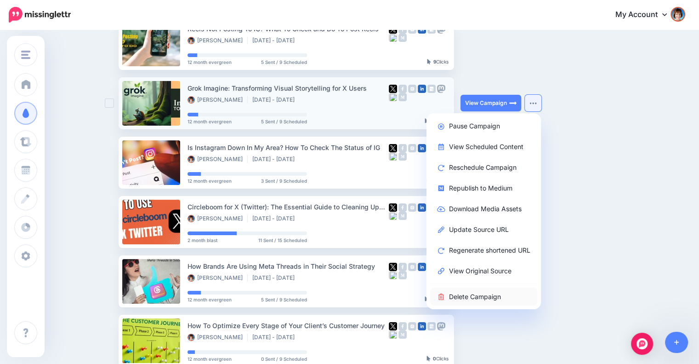
click at [465, 297] on link "Delete Campaign" at bounding box center [483, 296] width 107 height 18
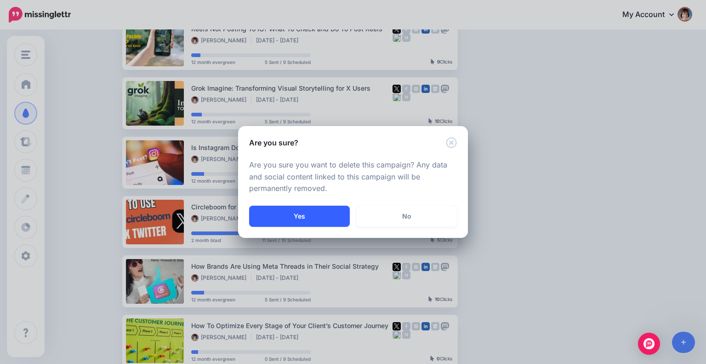
click at [302, 217] on button "Yes" at bounding box center [299, 216] width 101 height 21
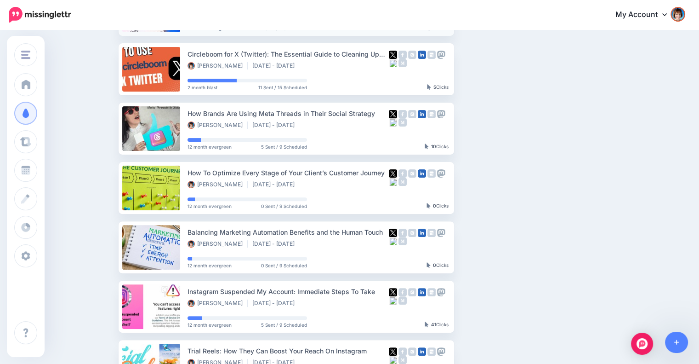
scroll to position [257, 0]
click at [532, 126] on button "button" at bounding box center [533, 128] width 17 height 17
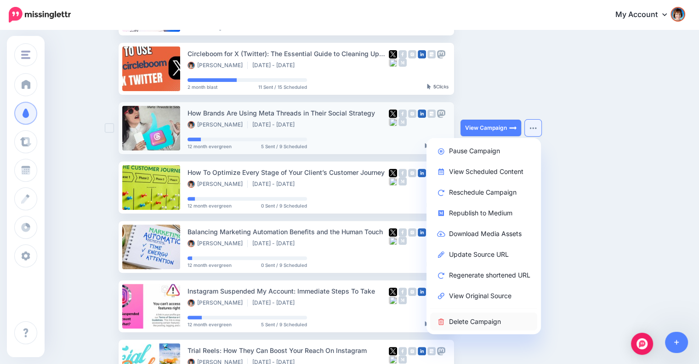
click at [462, 319] on link "Delete Campaign" at bounding box center [483, 321] width 107 height 18
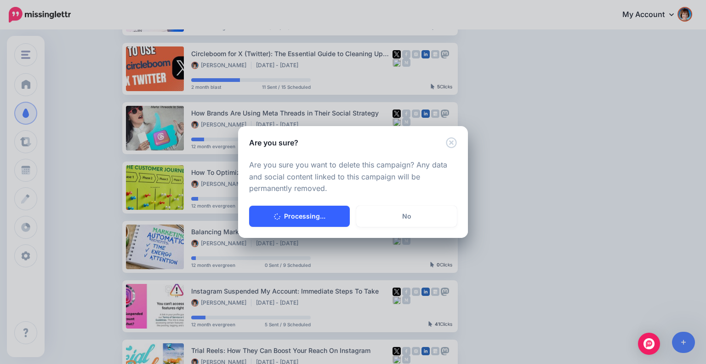
click at [309, 216] on button "Processing..." at bounding box center [299, 216] width 101 height 21
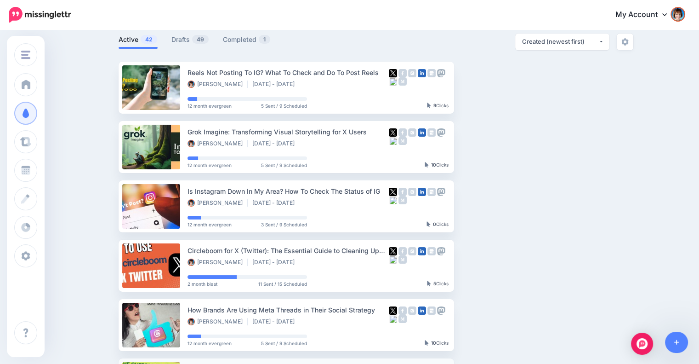
scroll to position [0, 0]
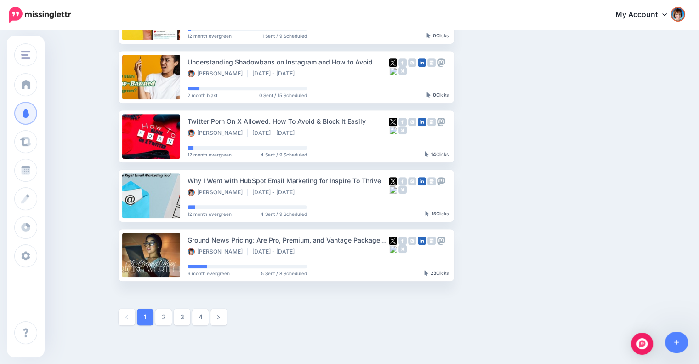
scroll to position [480, 0]
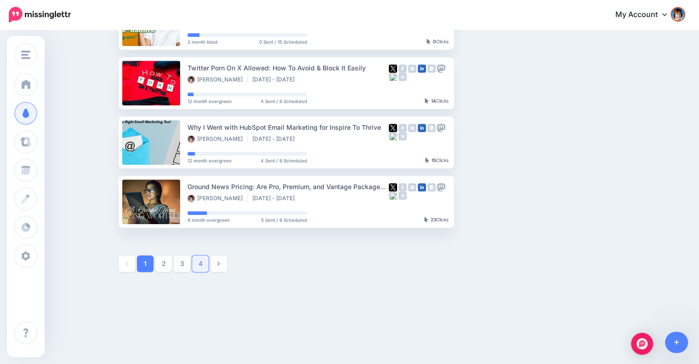
click at [204, 263] on link "4" at bounding box center [200, 263] width 17 height 17
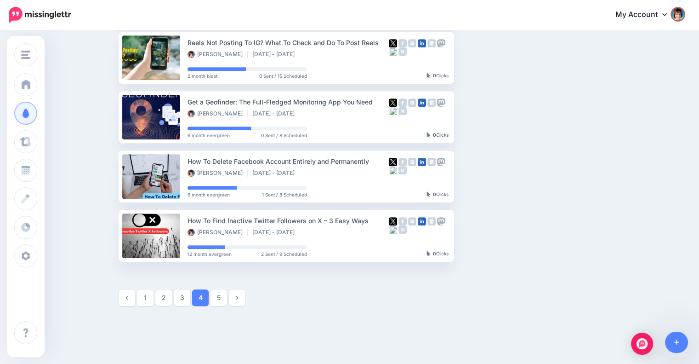
scroll to position [447, 0]
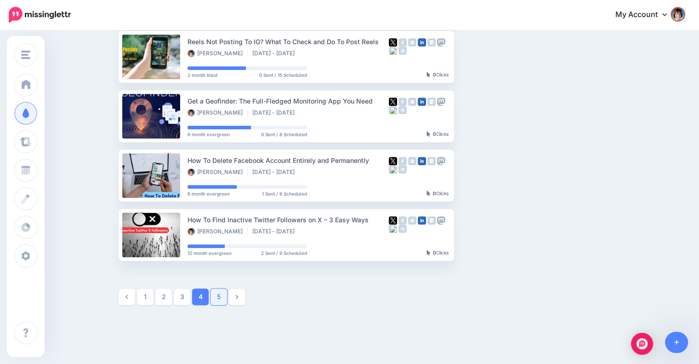
click at [219, 299] on link "5" at bounding box center [219, 296] width 17 height 17
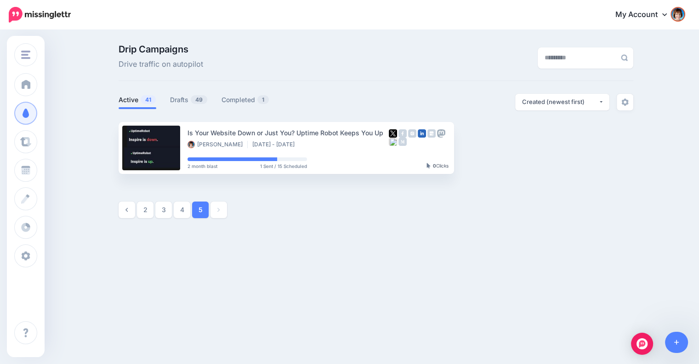
scroll to position [0, 0]
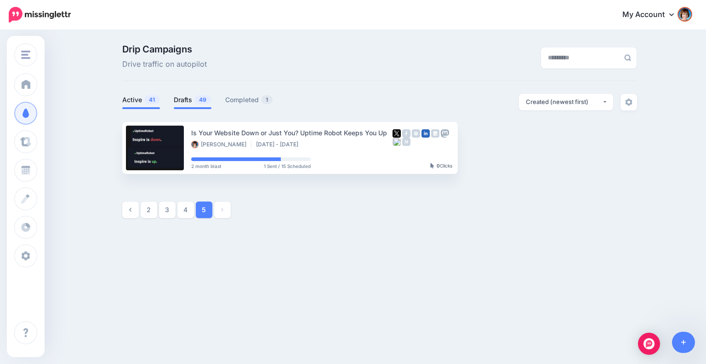
click at [188, 96] on link "Drafts 49" at bounding box center [193, 99] width 38 height 11
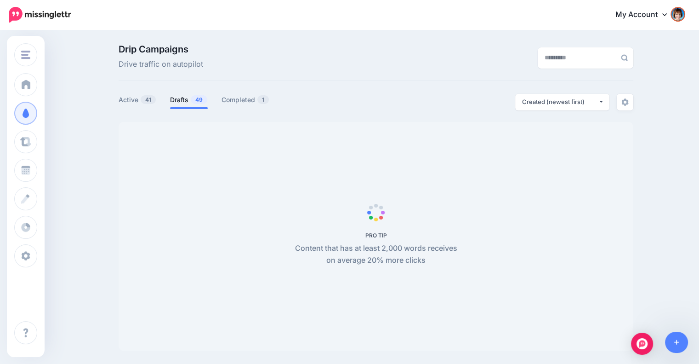
click at [188, 97] on link "Drafts 49" at bounding box center [189, 99] width 38 height 11
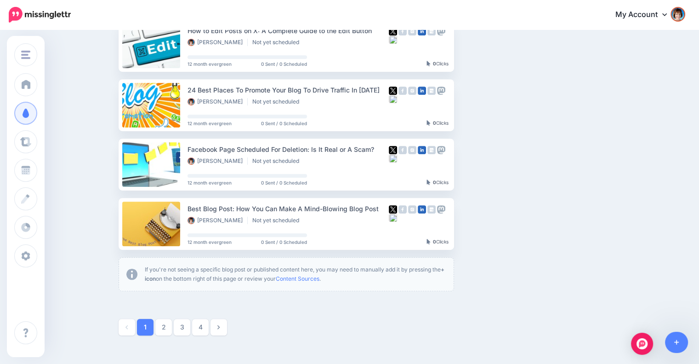
scroll to position [458, 0]
click at [200, 327] on link "4" at bounding box center [200, 326] width 17 height 17
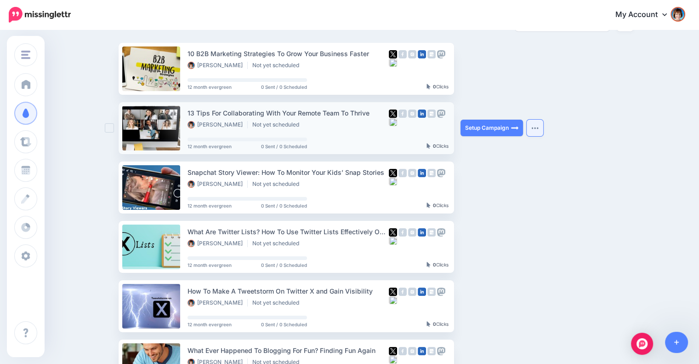
click at [537, 126] on button "button" at bounding box center [535, 128] width 17 height 17
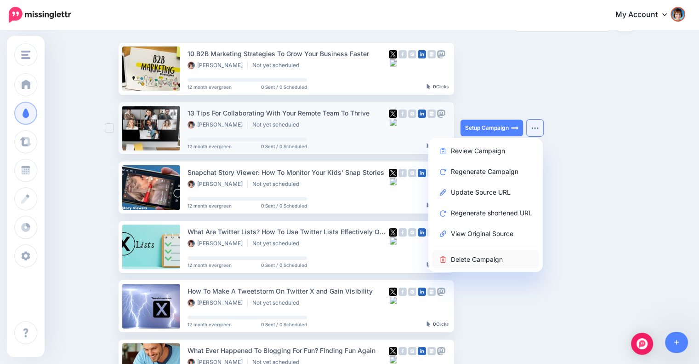
click at [486, 256] on link "Delete Campaign" at bounding box center [485, 259] width 107 height 18
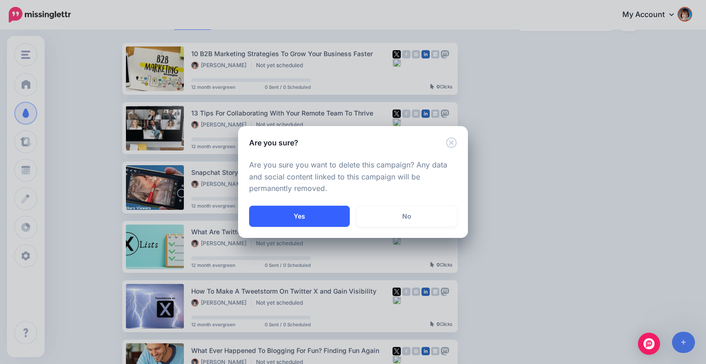
click at [300, 217] on button "Yes" at bounding box center [299, 216] width 101 height 21
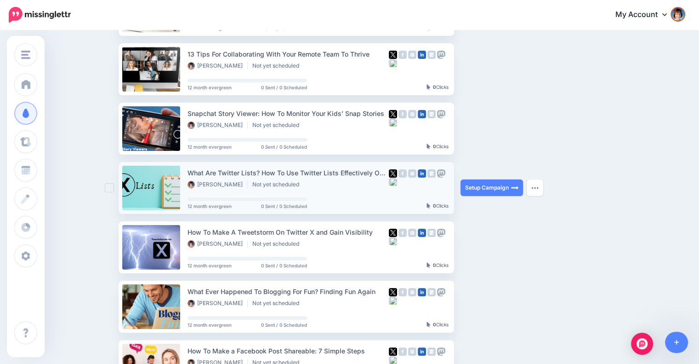
scroll to position [155, 0]
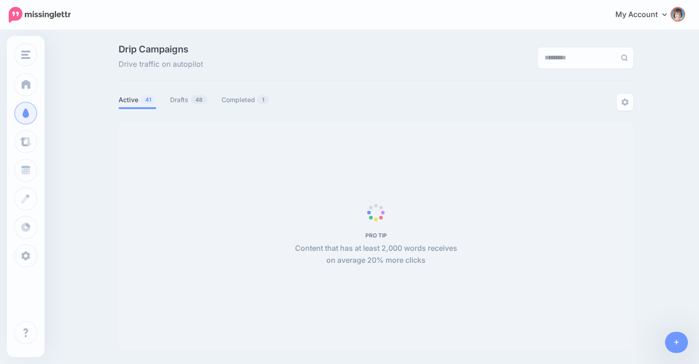
scroll to position [79, 0]
